Goal: Task Accomplishment & Management: Manage account settings

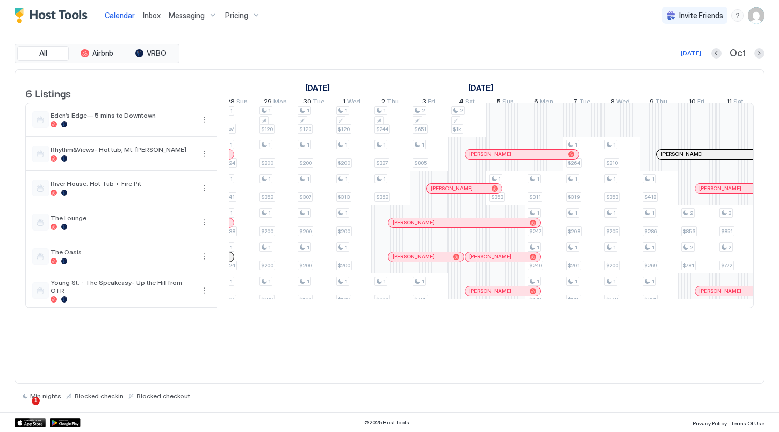
scroll to position [0, 1187]
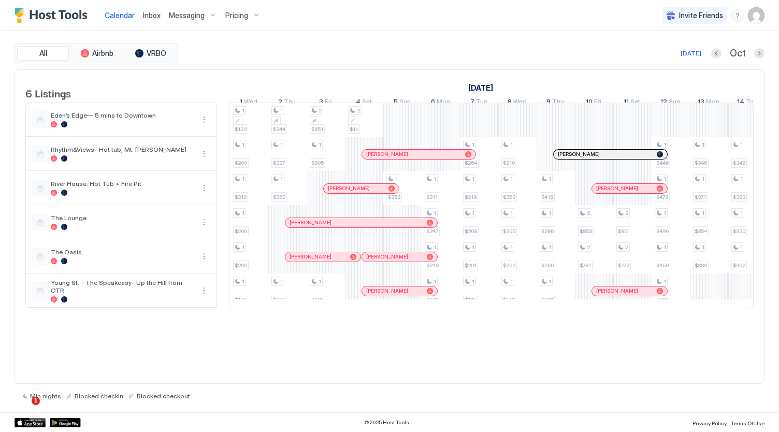
drag, startPoint x: 286, startPoint y: 198, endPoint x: 548, endPoint y: 60, distance: 296.5
click at [548, 60] on div "All Airbnb VRBO [DATE] Oct" at bounding box center [389, 53] width 750 height 20
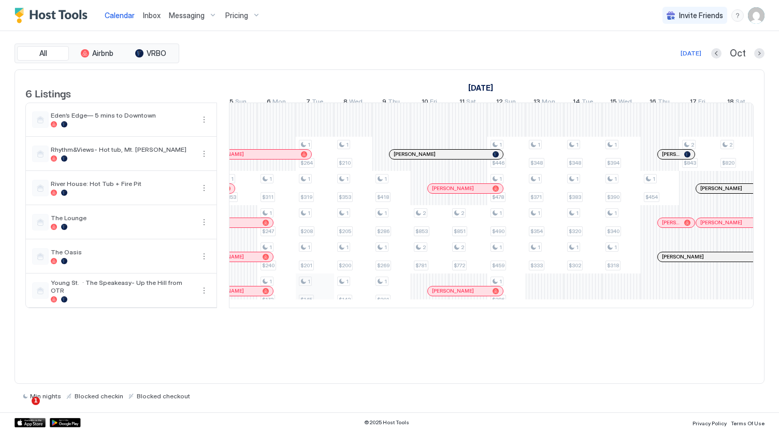
scroll to position [0, 1352]
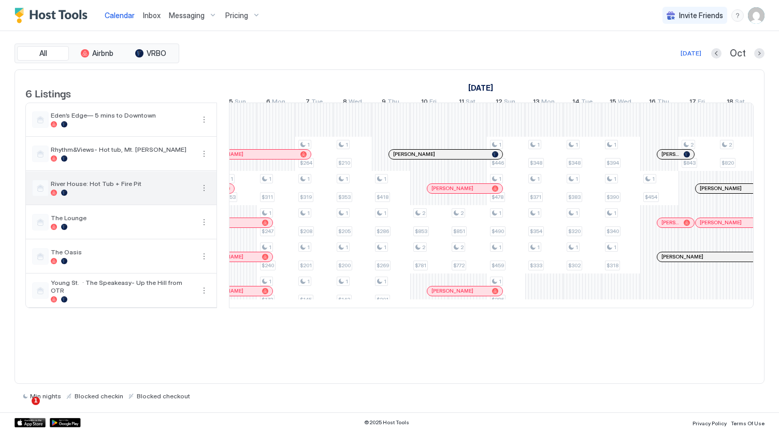
click at [122, 194] on div "River House: Hot Tub + Fire Pit" at bounding box center [122, 188] width 143 height 16
click at [201, 194] on button "More options" at bounding box center [204, 188] width 12 height 12
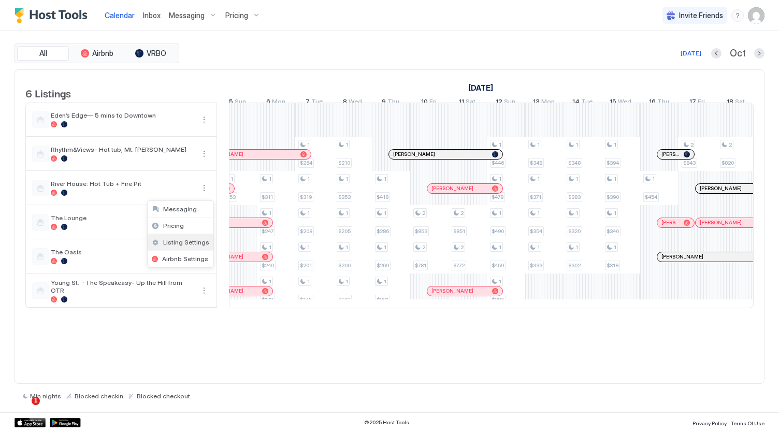
click at [193, 239] on span "Listing Settings" at bounding box center [186, 242] width 46 height 8
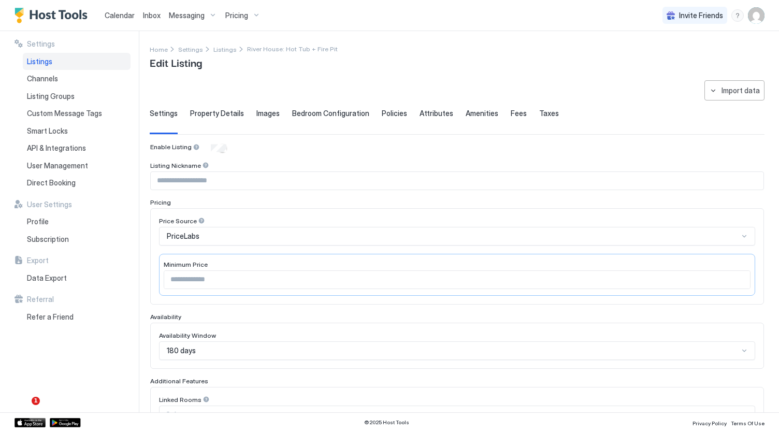
click at [214, 346] on div "180 days" at bounding box center [457, 350] width 596 height 19
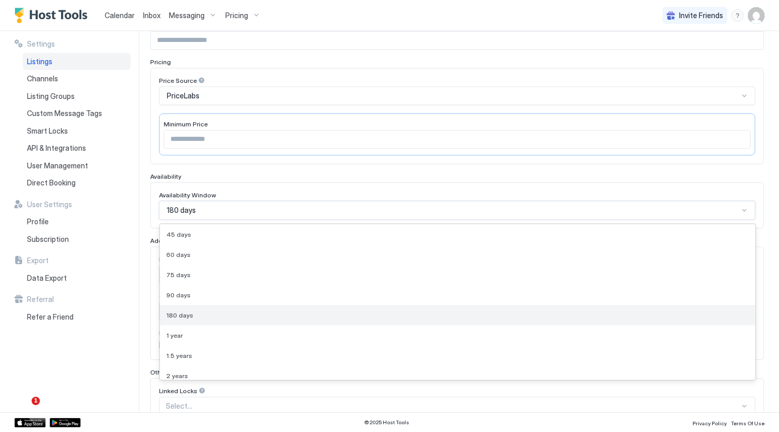
click at [266, 311] on div "180 days" at bounding box center [457, 315] width 582 height 8
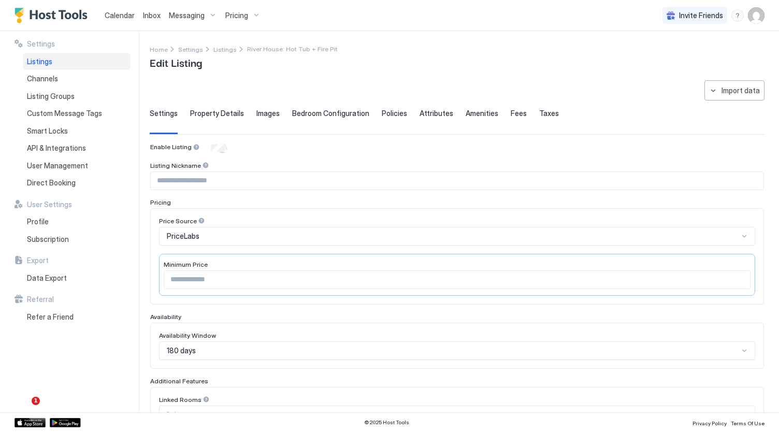
click at [117, 19] on span "Calendar" at bounding box center [120, 15] width 30 height 9
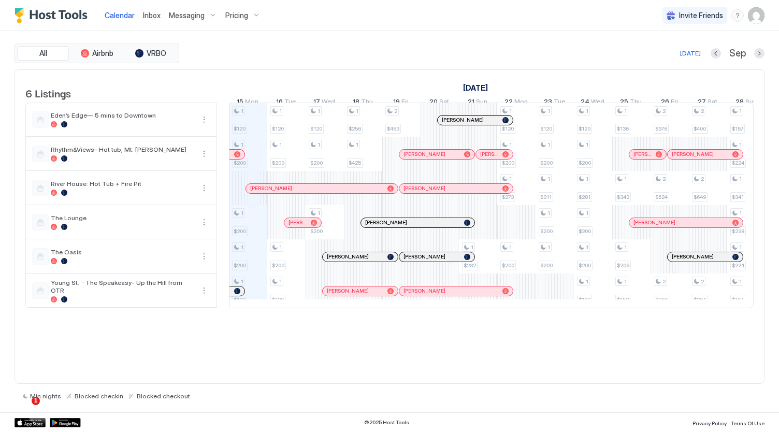
click at [229, 18] on span "Pricing" at bounding box center [236, 15] width 23 height 9
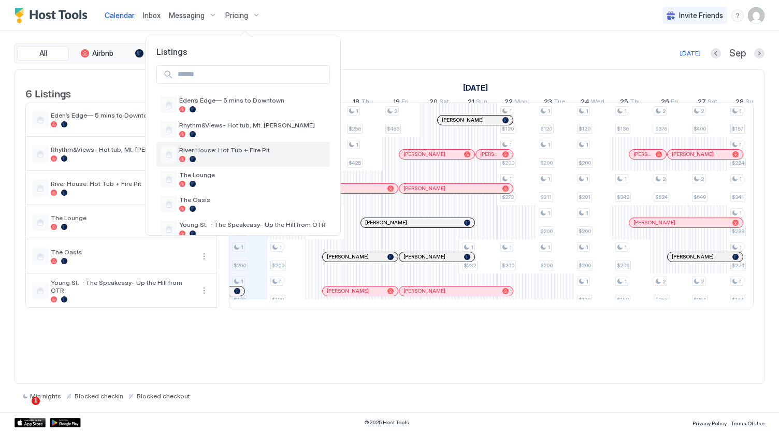
click at [222, 159] on div at bounding box center [252, 159] width 147 height 6
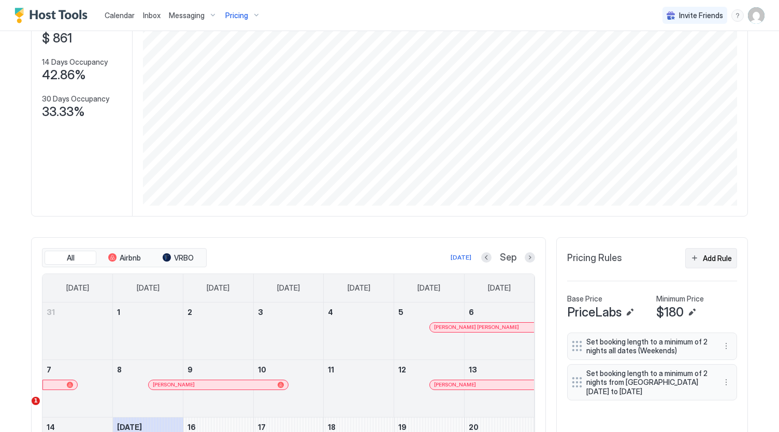
click at [713, 264] on div "Add Rule" at bounding box center [717, 258] width 29 height 11
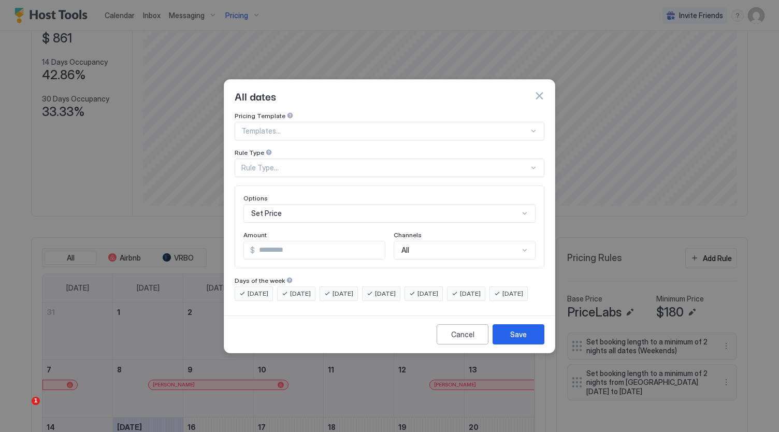
click at [295, 206] on div "Set Price" at bounding box center [389, 213] width 292 height 19
click at [537, 91] on button "button" at bounding box center [539, 96] width 10 height 10
